Goal: Navigation & Orientation: Understand site structure

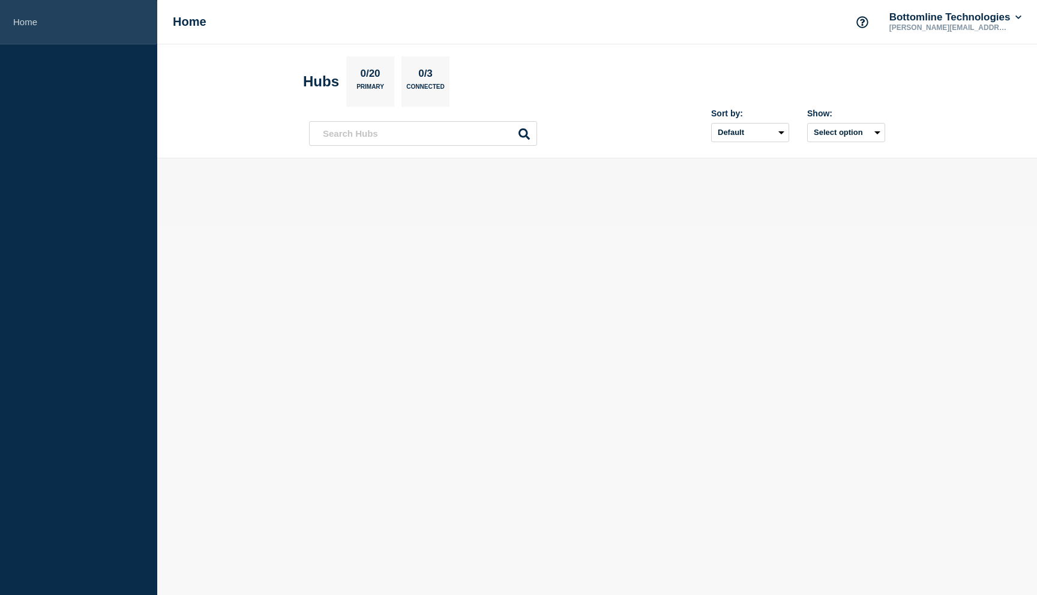
click at [29, 26] on link "Home" at bounding box center [78, 22] width 157 height 44
click at [775, 131] on select "Default Last added Last updated Most active A-Z" at bounding box center [750, 132] width 78 height 19
click at [837, 134] on button "Select option" at bounding box center [846, 132] width 78 height 19
click at [676, 204] on div at bounding box center [597, 192] width 576 height 28
